Goal: Task Accomplishment & Management: Use online tool/utility

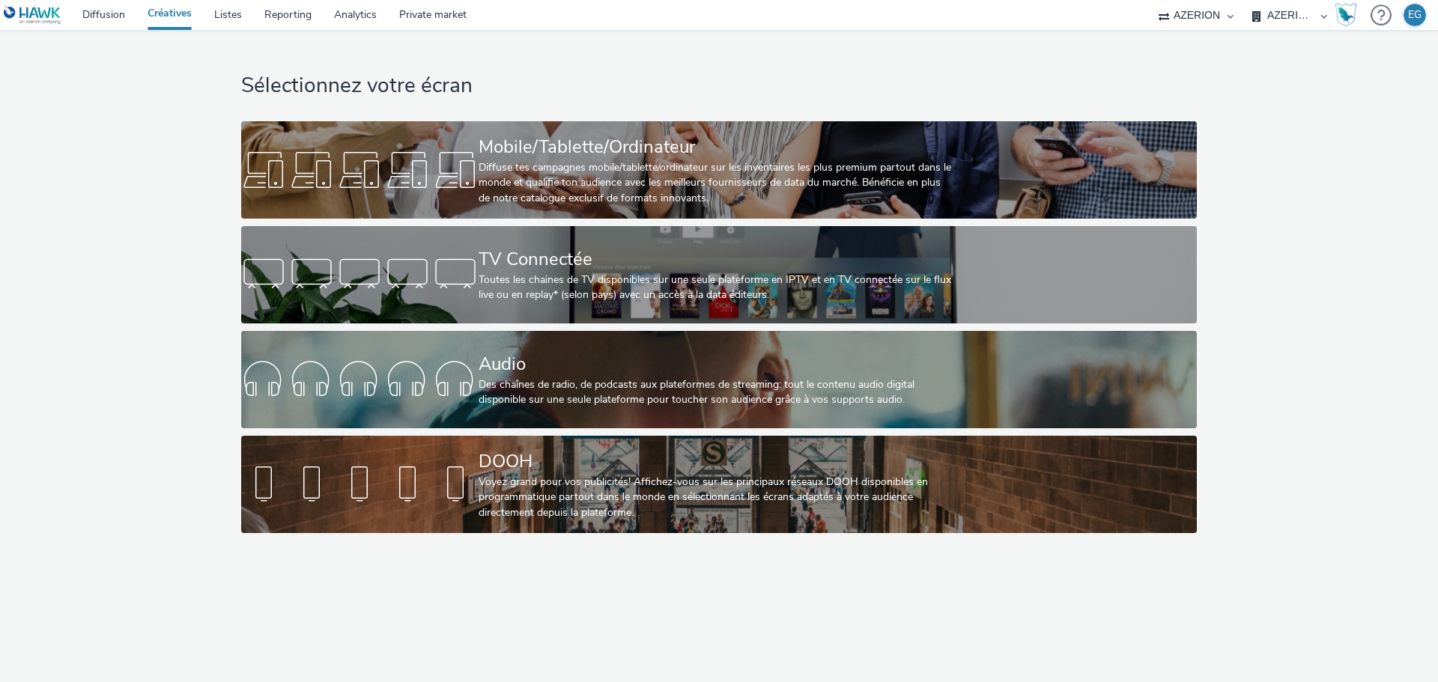
select select "79162ed7-0017-4339-93b0-3399b708648f"
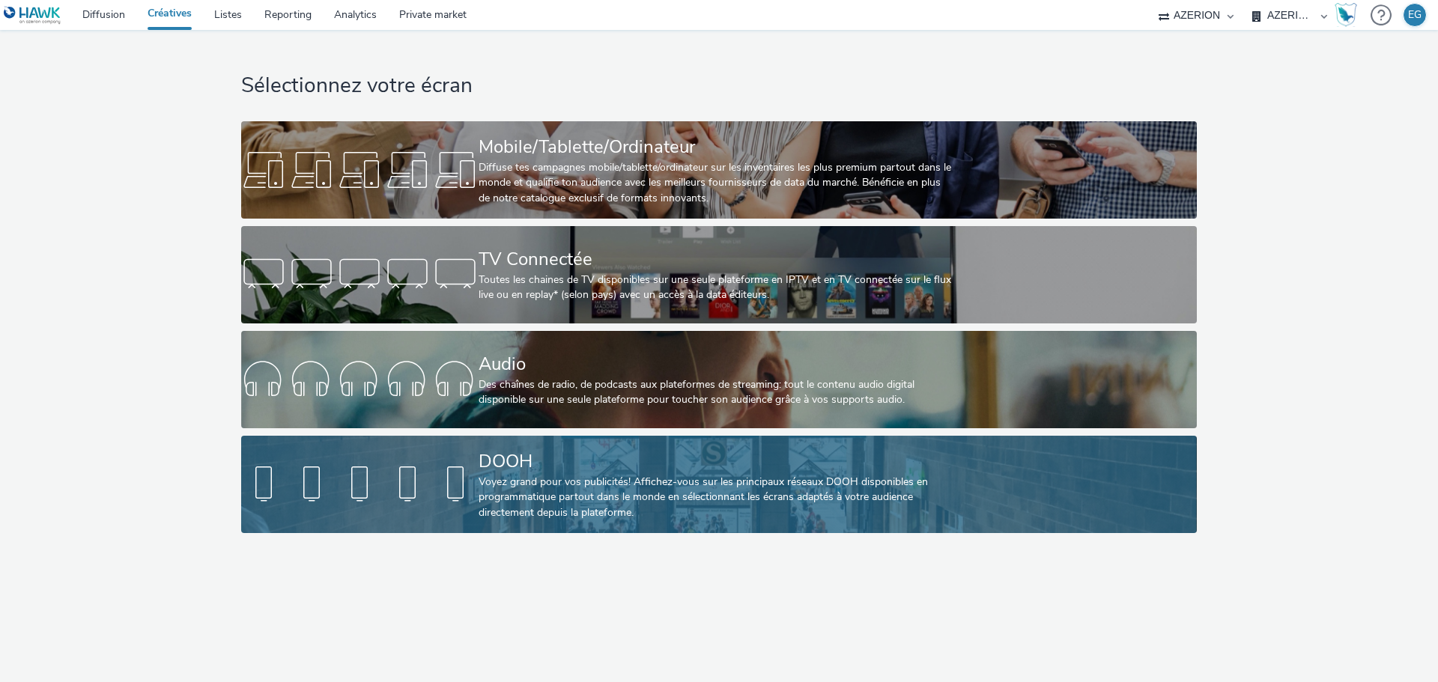
click at [528, 473] on div "DOOH" at bounding box center [716, 462] width 475 height 26
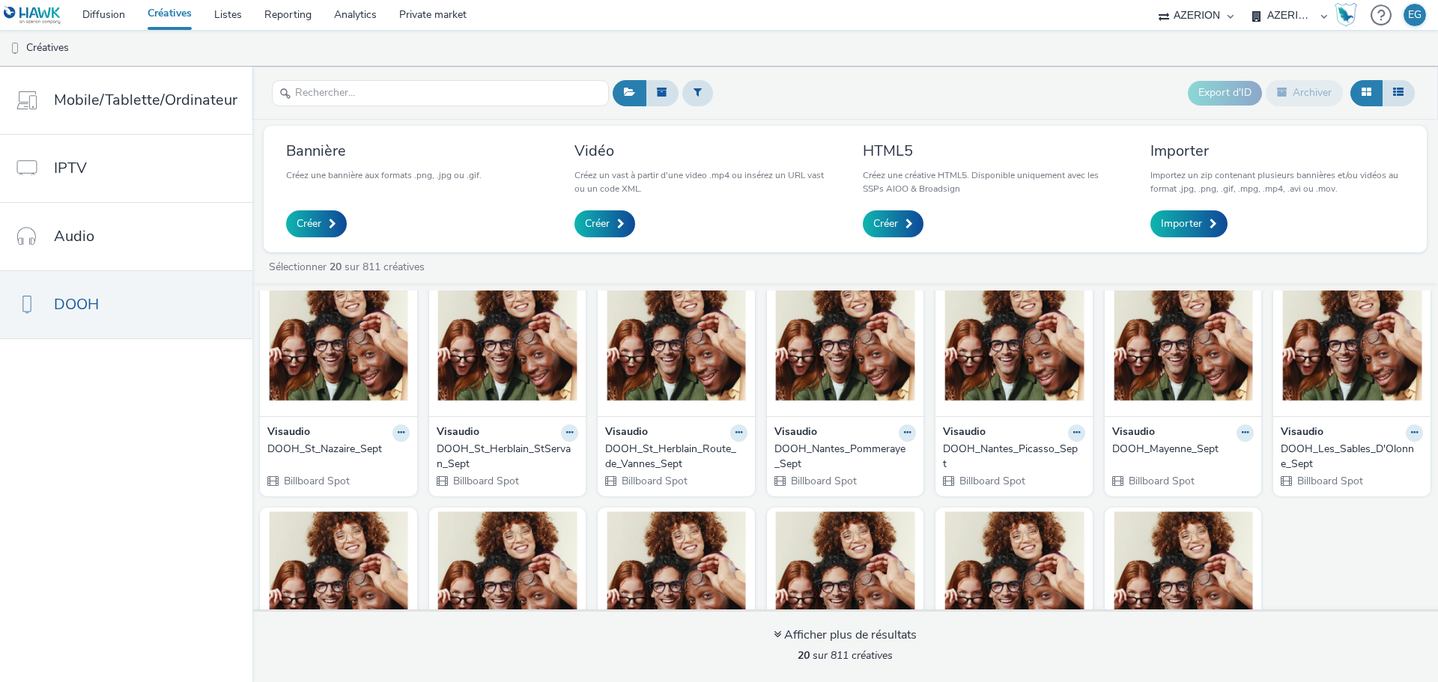
scroll to position [258, 0]
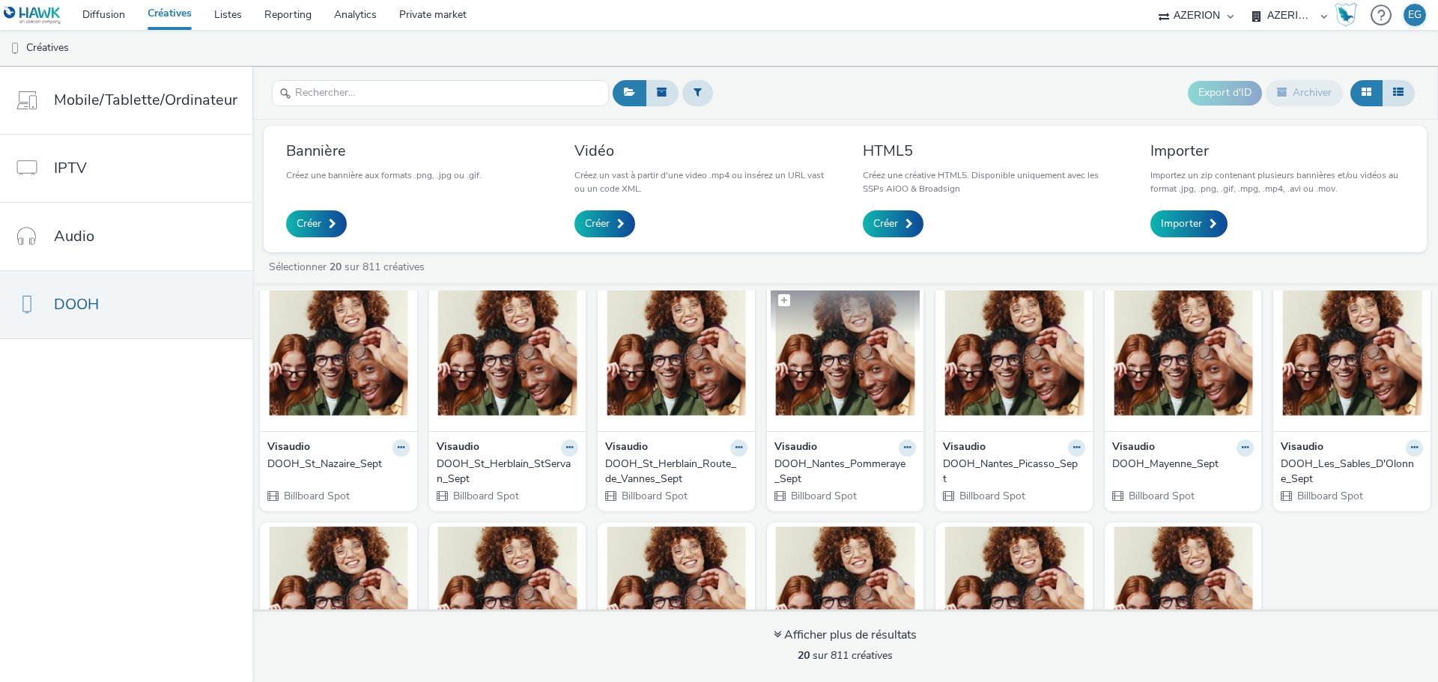
click at [838, 385] on img at bounding box center [846, 358] width 150 height 146
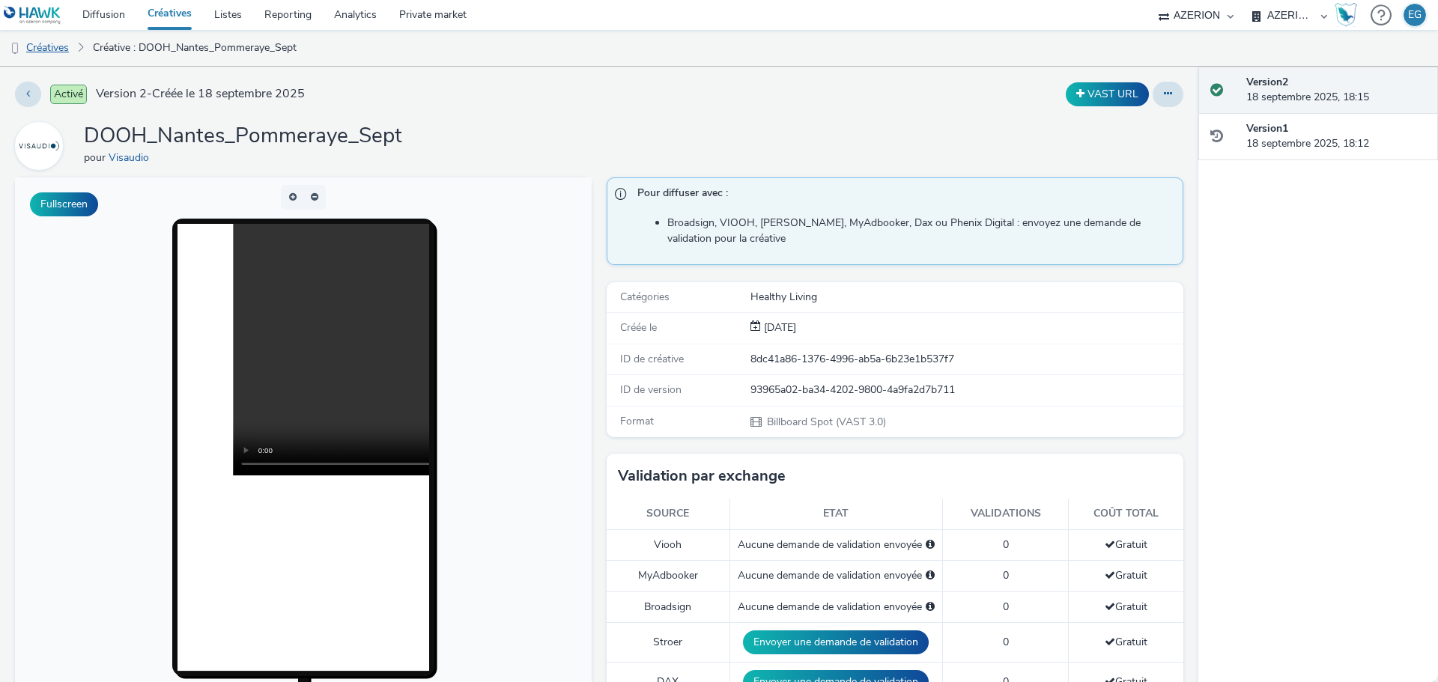
click at [57, 38] on link "Créatives" at bounding box center [38, 48] width 76 height 36
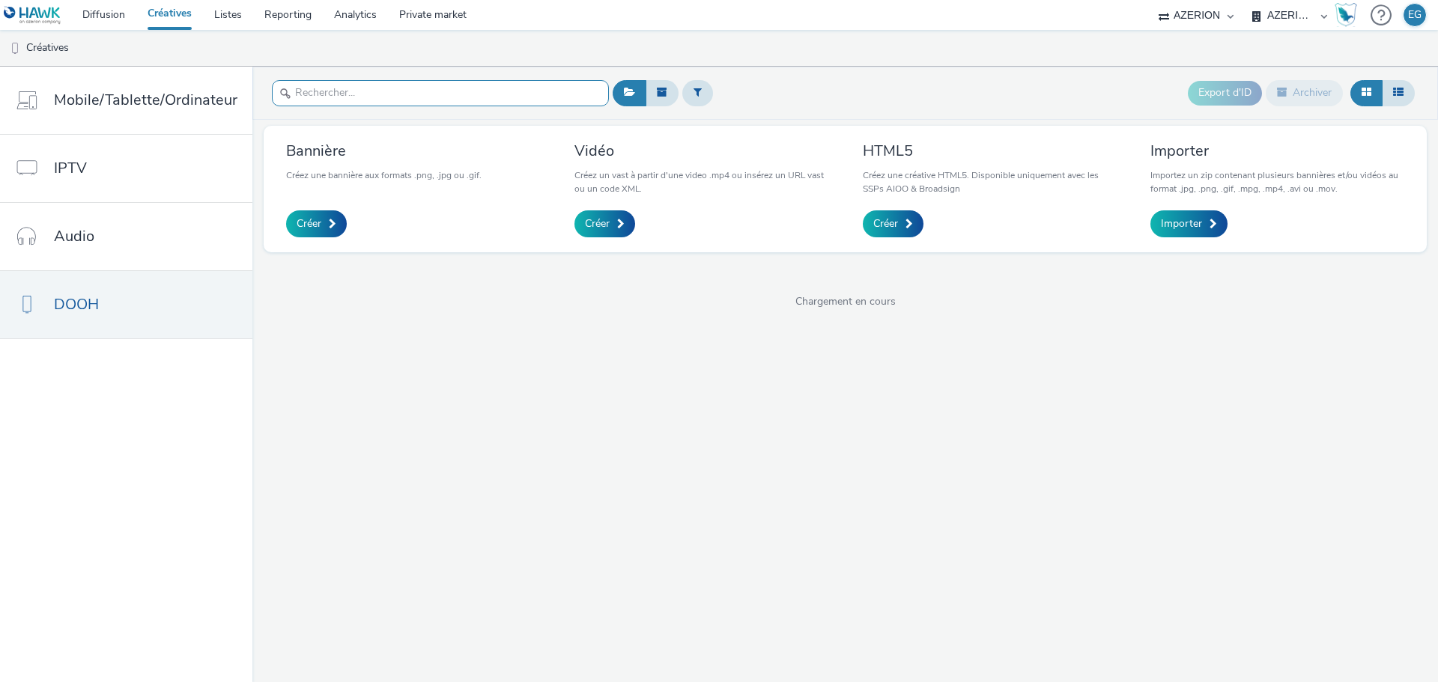
click at [401, 84] on input "text" at bounding box center [440, 93] width 337 height 26
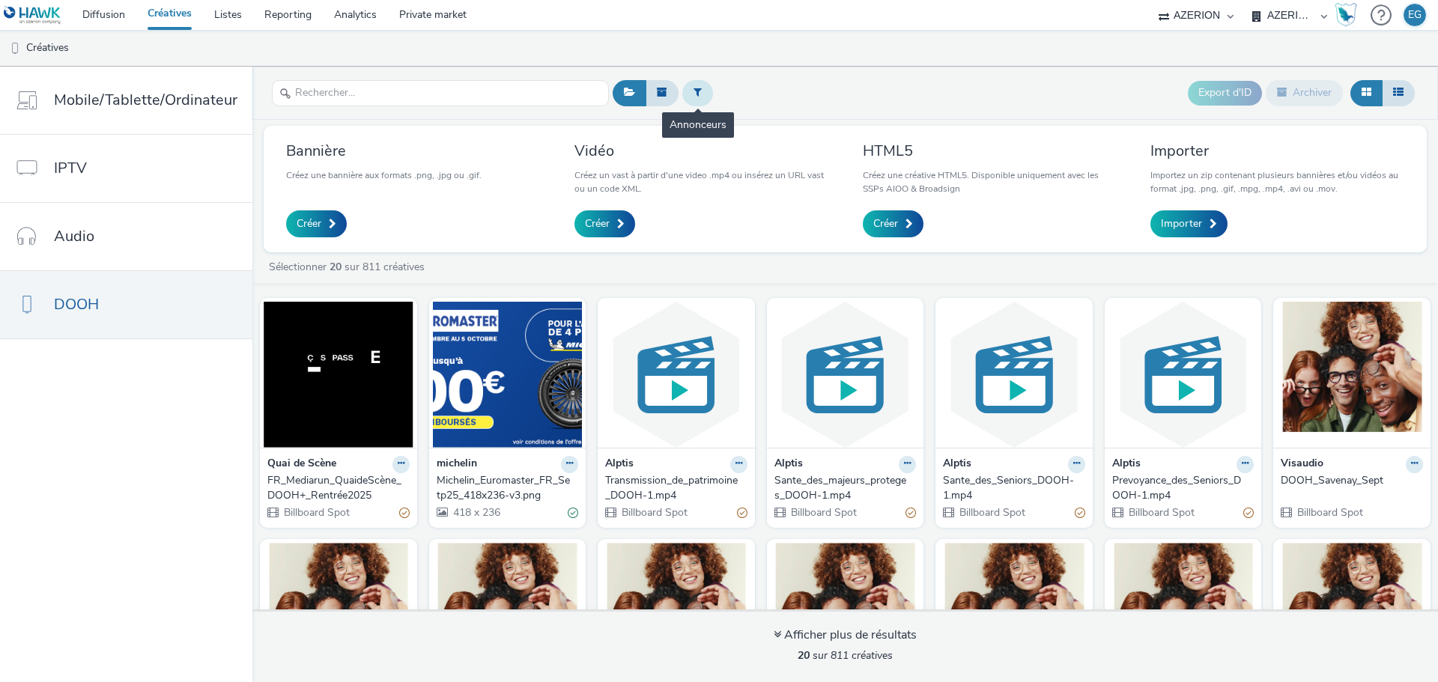
click at [685, 86] on button at bounding box center [697, 92] width 31 height 25
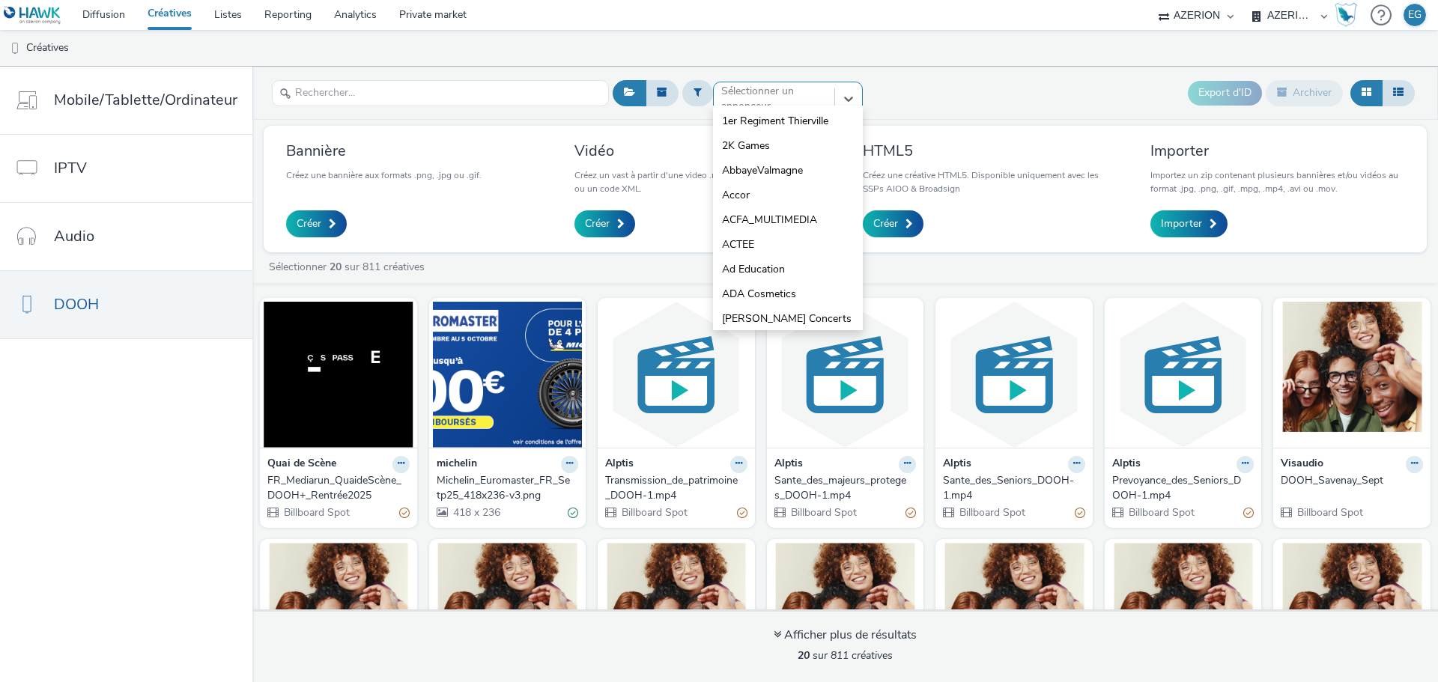
click at [753, 102] on div at bounding box center [774, 99] width 106 height 18
type input "vis"
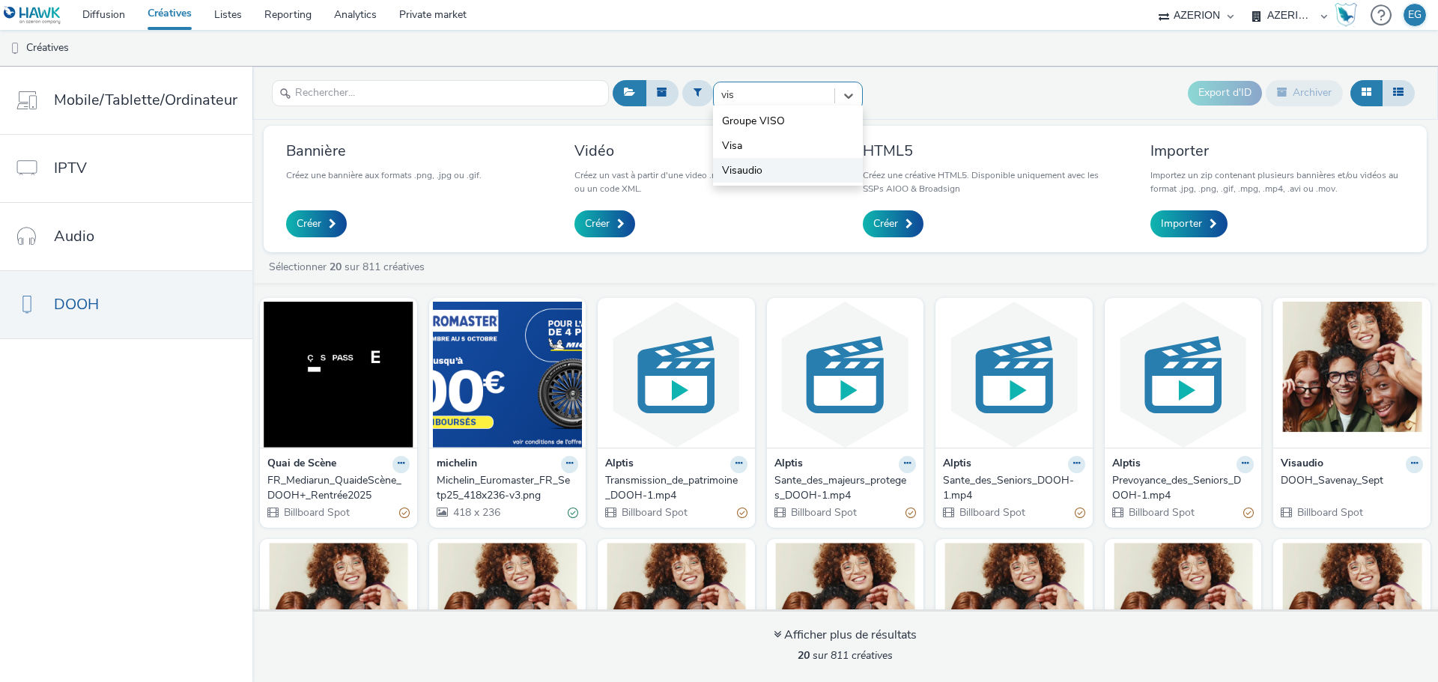
click at [748, 173] on span "Visaudio" at bounding box center [742, 170] width 40 height 15
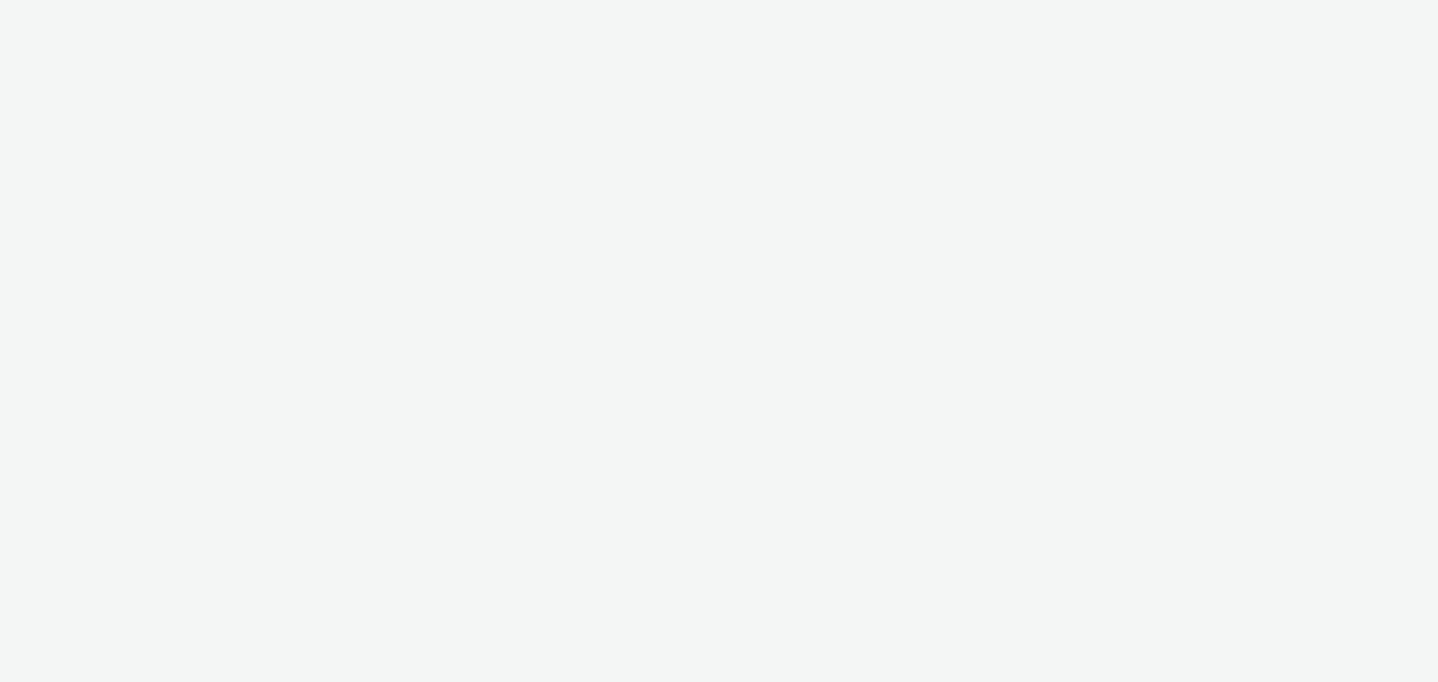
select select "79162ed7-0017-4339-93b0-3399b708648f"
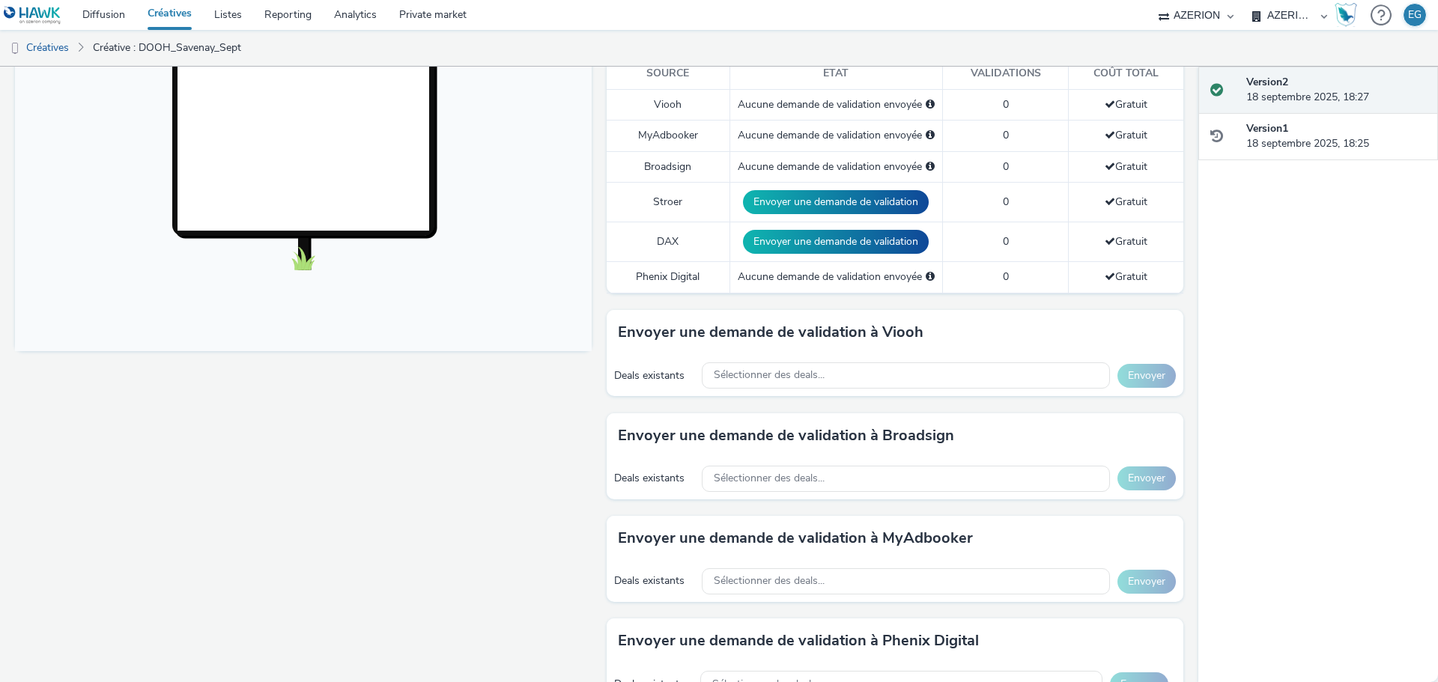
scroll to position [450, 0]
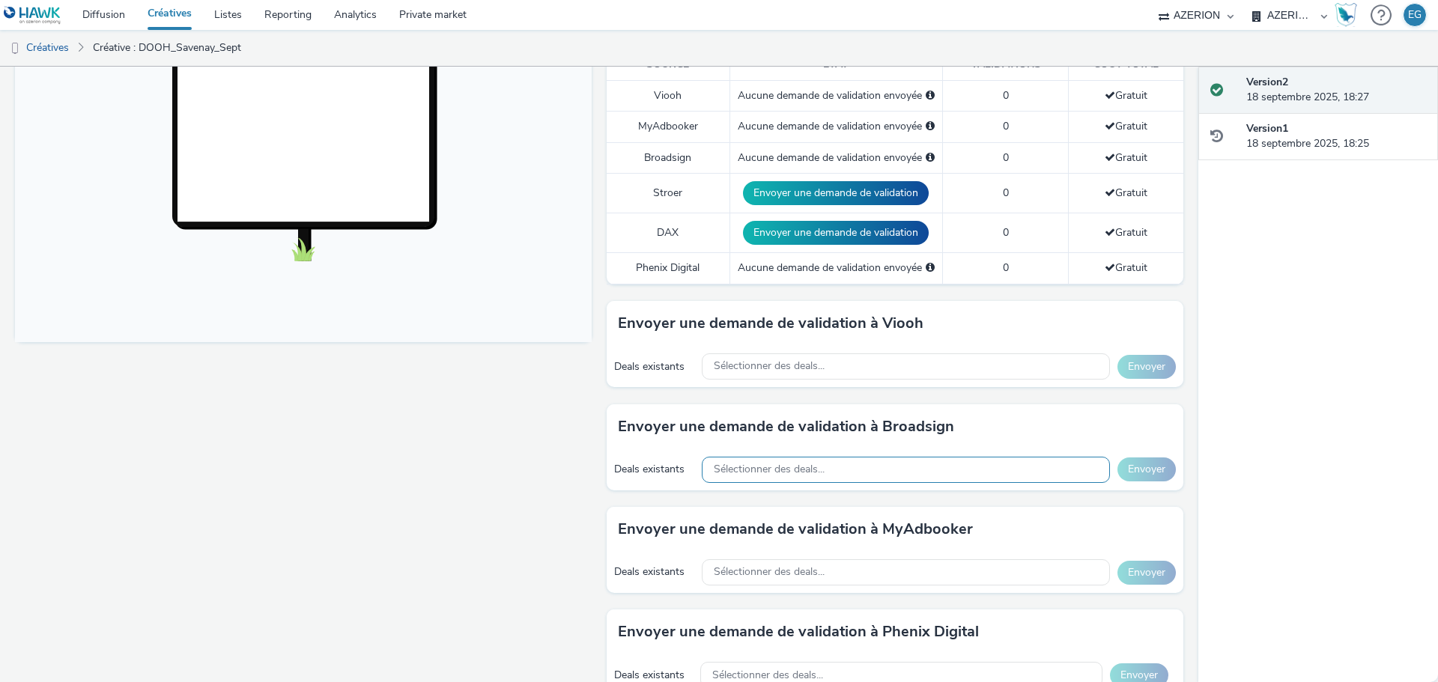
click at [864, 474] on div "Sélectionner des deals..." at bounding box center [906, 470] width 408 height 26
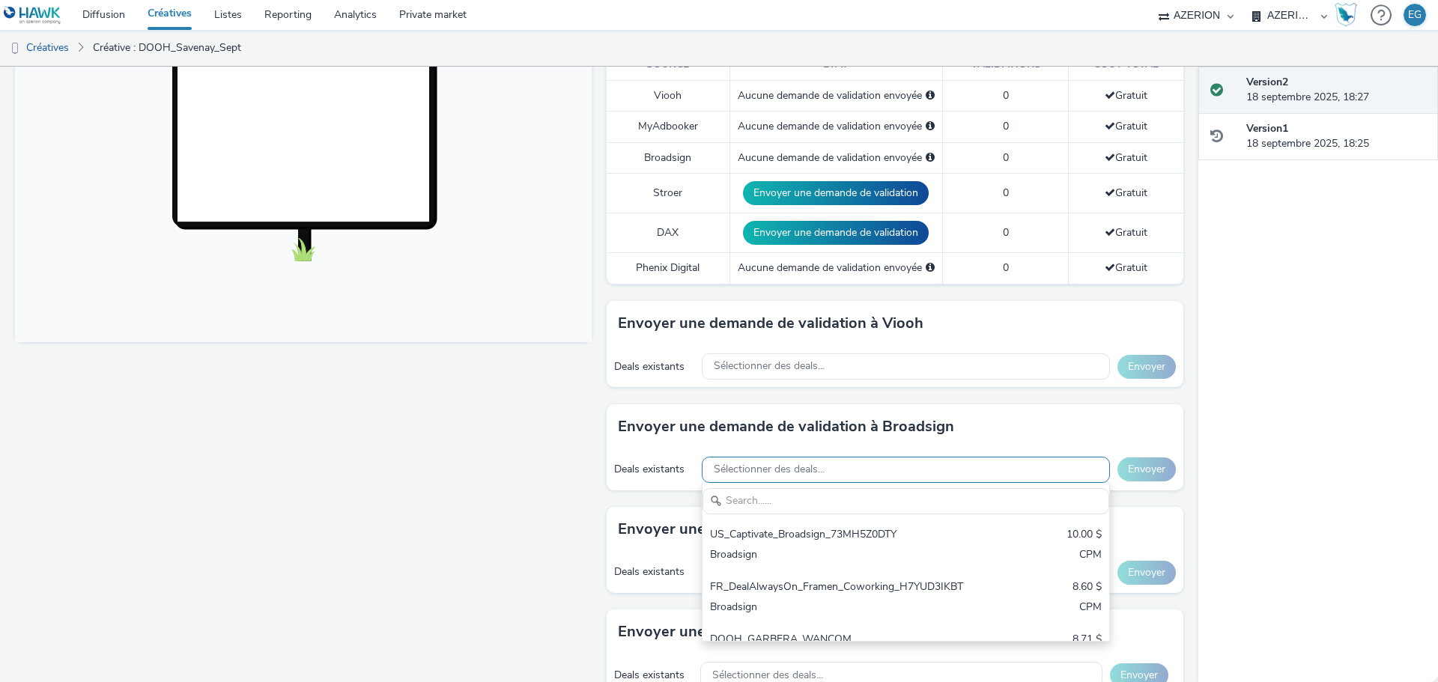
scroll to position [0, 0]
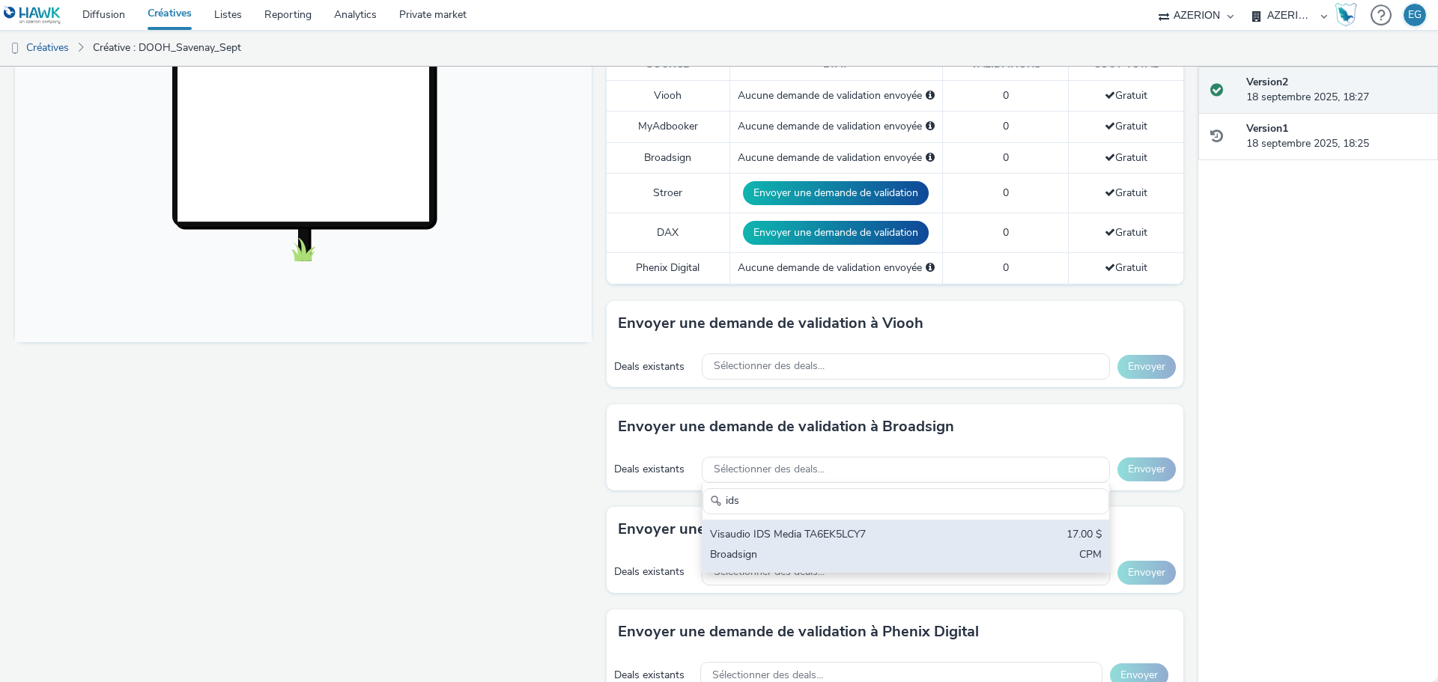
type input "ids"
click at [850, 542] on div "Visaudio IDS Media TA6EK5LCY7" at bounding box center [839, 535] width 258 height 17
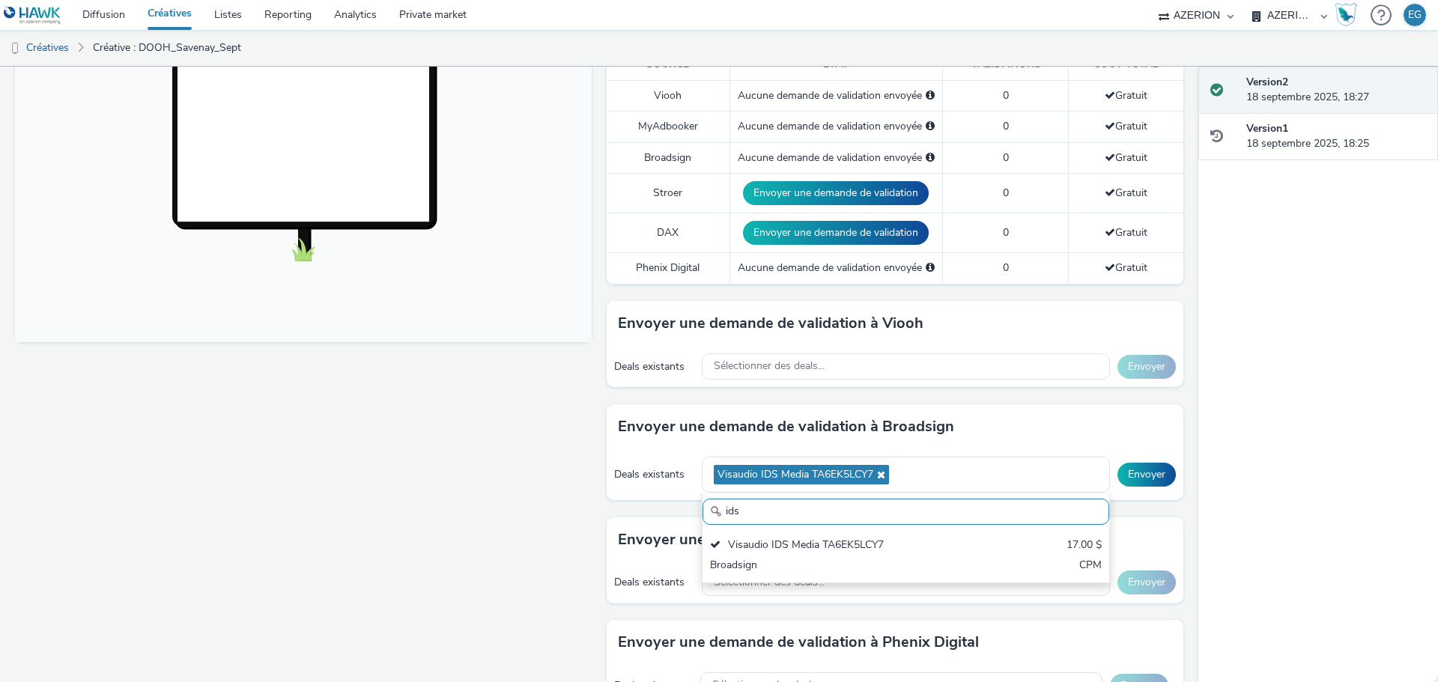
click at [929, 438] on div "Envoyer une demande de validation à Broadsign" at bounding box center [895, 427] width 577 height 45
click at [1145, 476] on button "Envoyer" at bounding box center [1147, 475] width 58 height 24
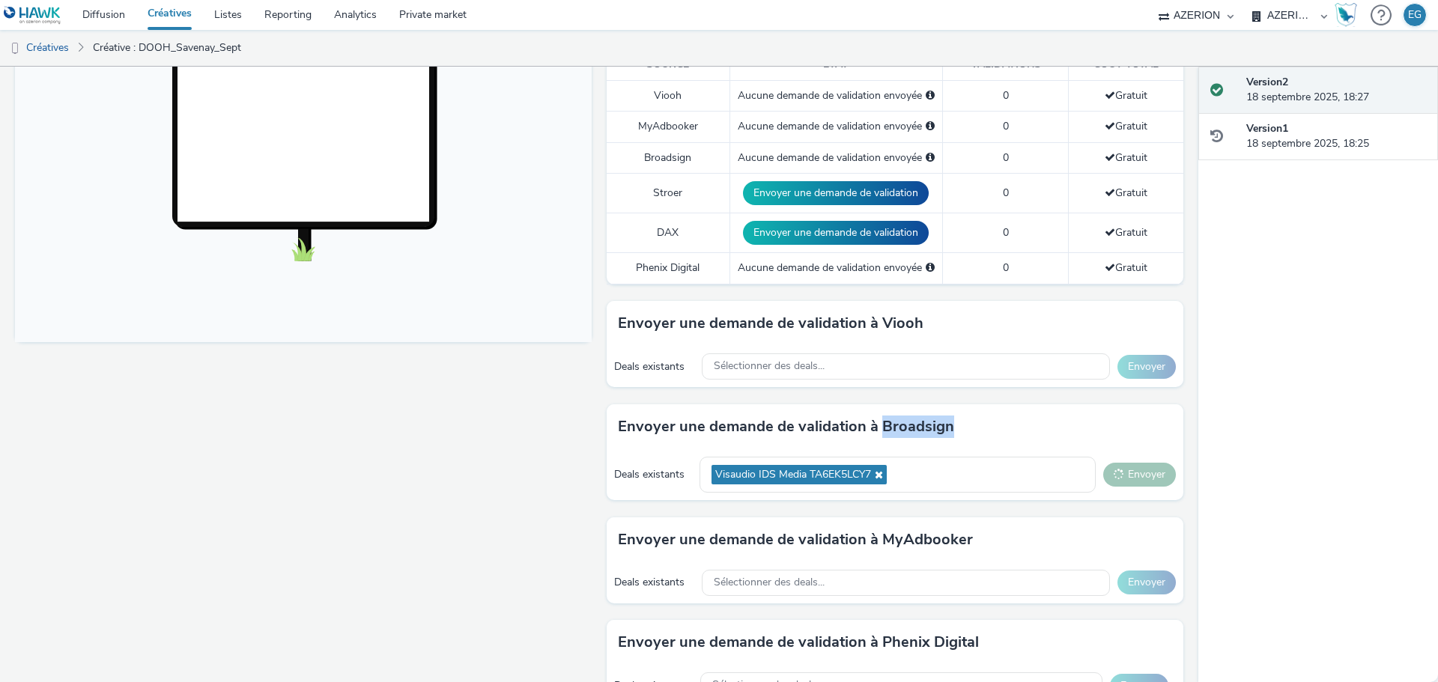
drag, startPoint x: 875, startPoint y: 420, endPoint x: 976, endPoint y: 426, distance: 101.3
click at [983, 423] on div "Envoyer une demande de validation à Broadsign" at bounding box center [895, 427] width 577 height 45
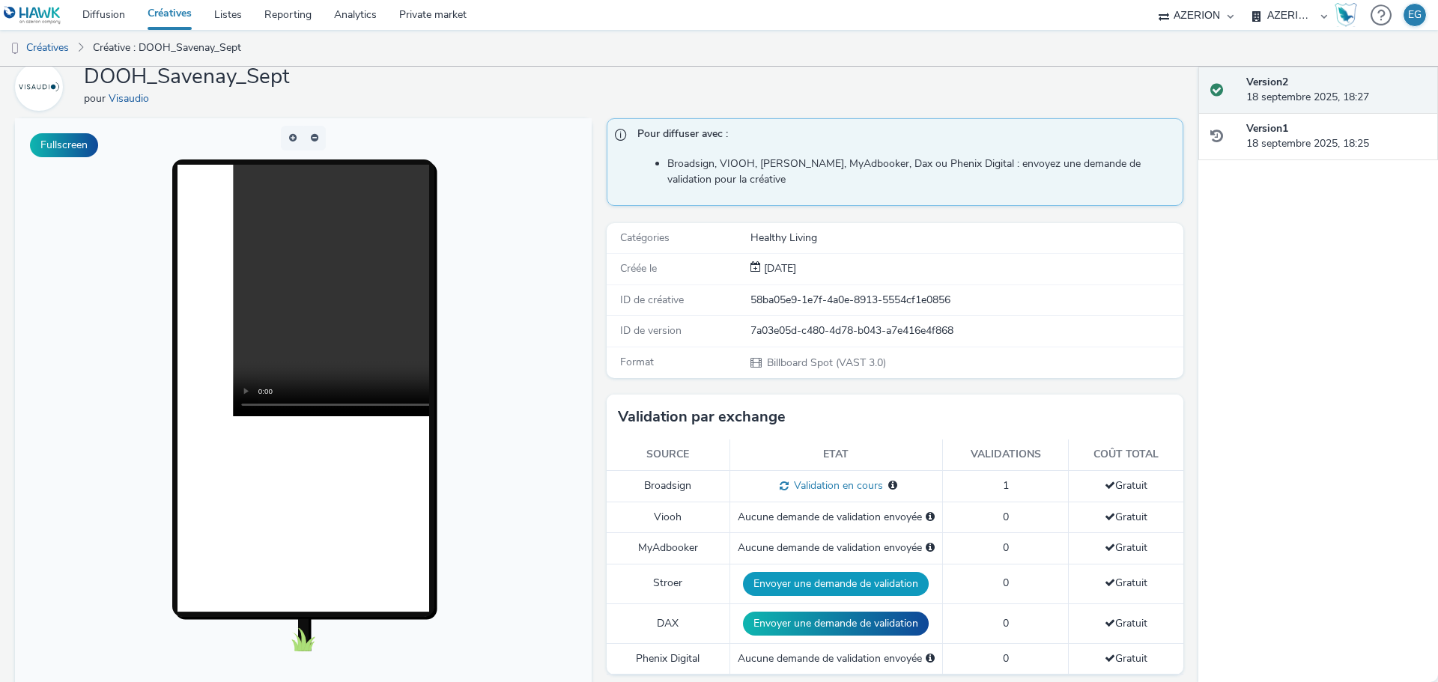
scroll to position [150, 0]
